Goal: Task Accomplishment & Management: Manage account settings

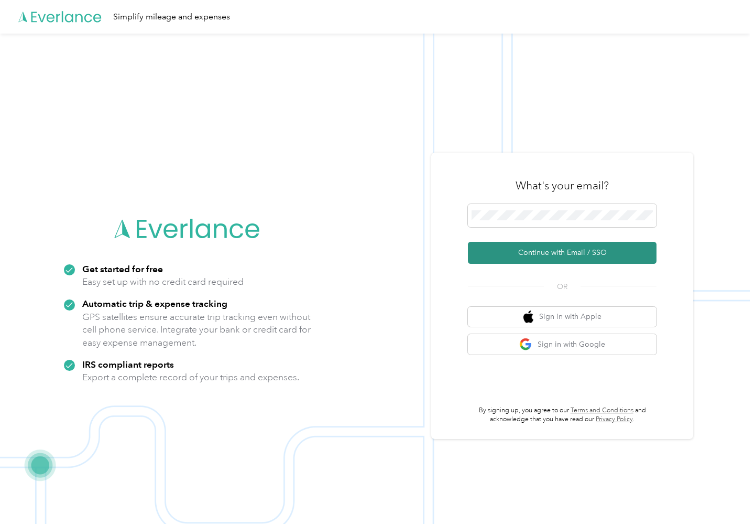
click at [551, 261] on button "Continue with Email / SSO" at bounding box center [562, 253] width 189 height 22
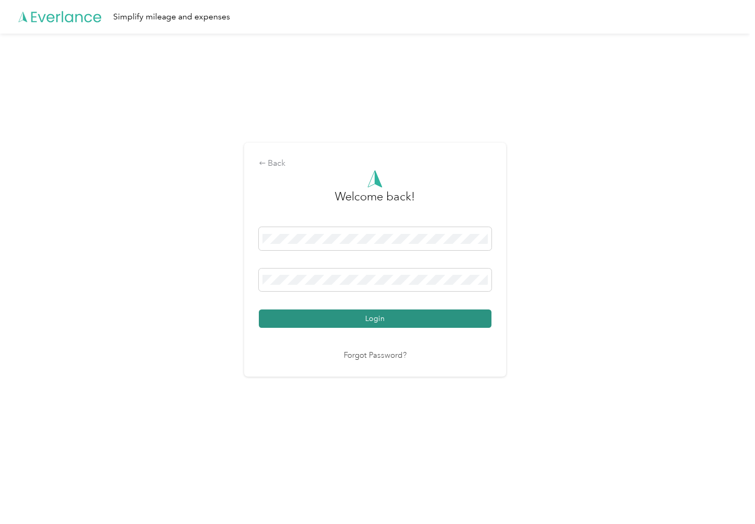
click at [313, 319] on button "Login" at bounding box center [375, 318] width 233 height 18
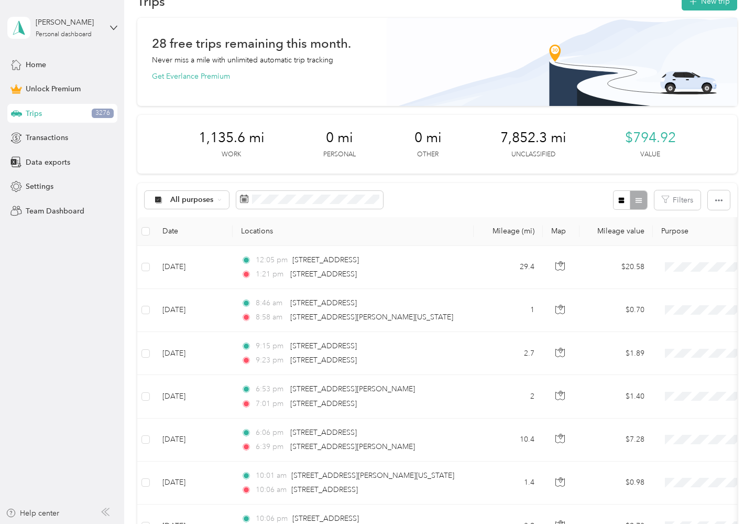
scroll to position [29, 0]
